Goal: Information Seeking & Learning: Learn about a topic

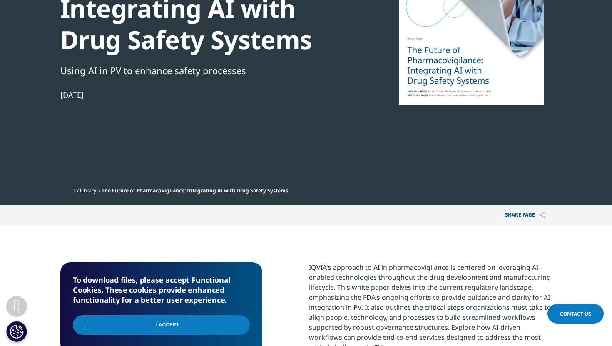
scroll to position [162, 0]
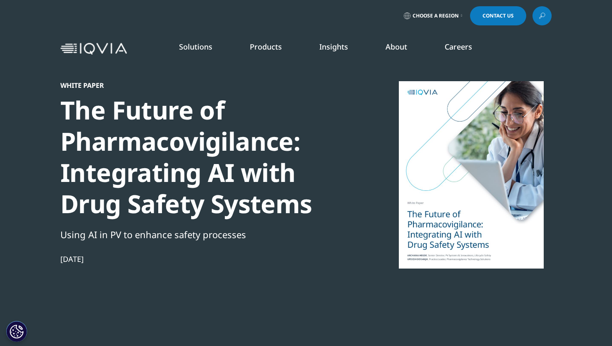
click at [471, 150] on div at bounding box center [471, 174] width 161 height 187
click at [151, 140] on div "The Future of Pharmacovigilance: Integrating AI with Drug Safety Systems" at bounding box center [202, 156] width 285 height 125
click at [259, 203] on div "The Future of Pharmacovigilance: Integrating AI with Drug Safety Systems" at bounding box center [202, 156] width 285 height 125
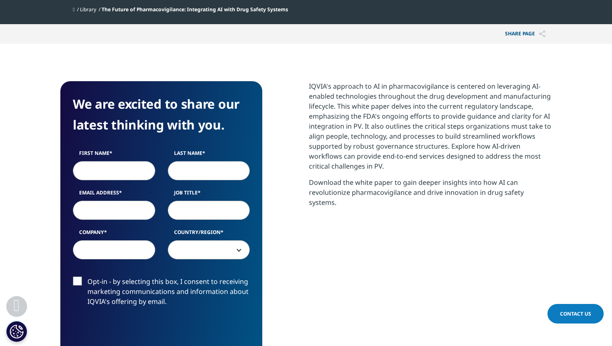
scroll to position [342, 0]
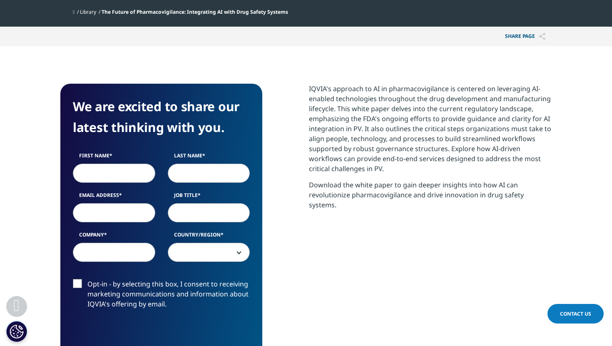
click at [453, 146] on p "IQVIA's approach to AI in pharmacovigilance is centered on leveraging AI-enable…" at bounding box center [430, 132] width 243 height 96
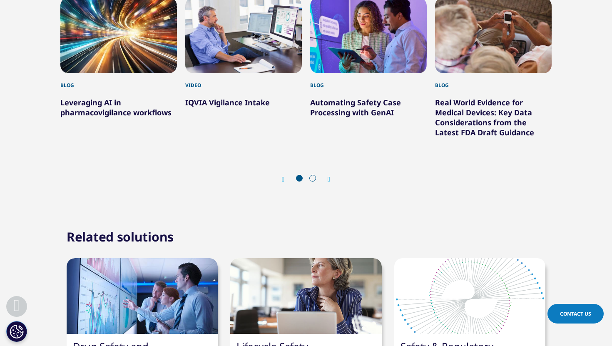
scroll to position [830, 0]
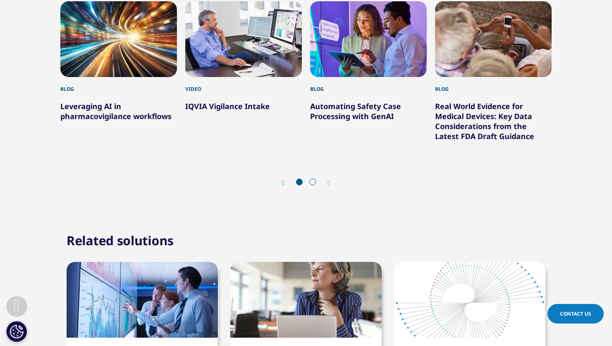
click at [110, 106] on link "Leveraging AI in pharmacovigilance workflows" at bounding box center [115, 111] width 111 height 20
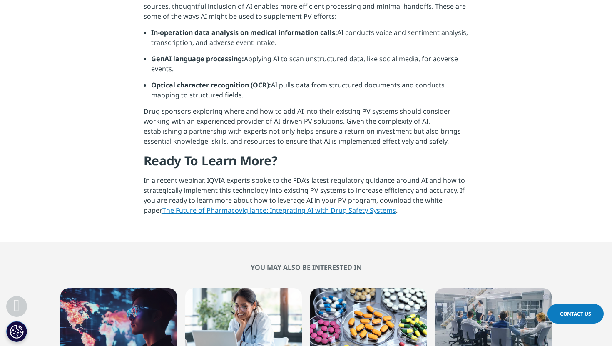
scroll to position [663, 0]
click at [315, 209] on link "The Future of Pharmacovigilance: Integrating AI with Drug Safety Systems" at bounding box center [278, 209] width 233 height 9
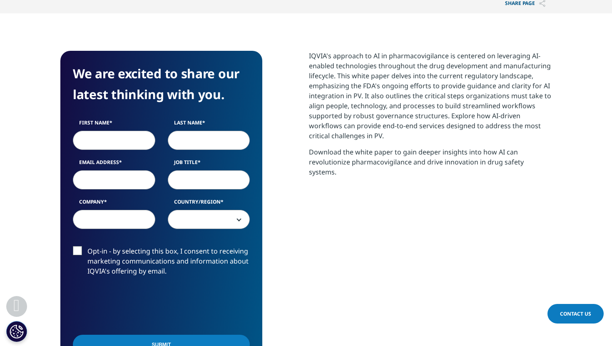
scroll to position [379, 0]
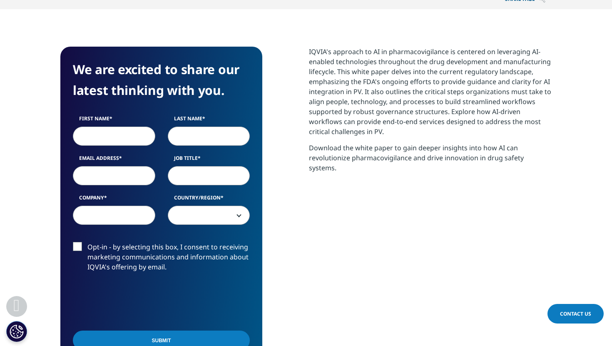
click at [321, 149] on p "Download the white paper to gain deeper insights into how AI can revolutionize …" at bounding box center [430, 161] width 243 height 36
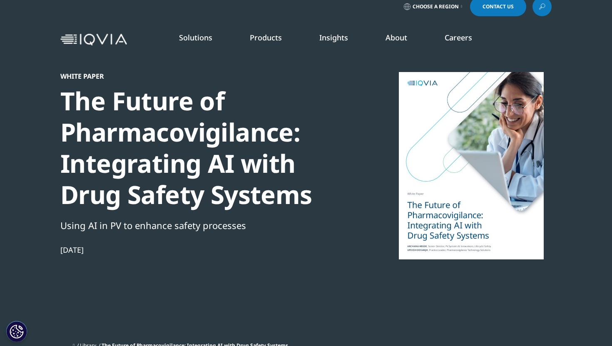
scroll to position [8, 0]
